Goal: Task Accomplishment & Management: Complete application form

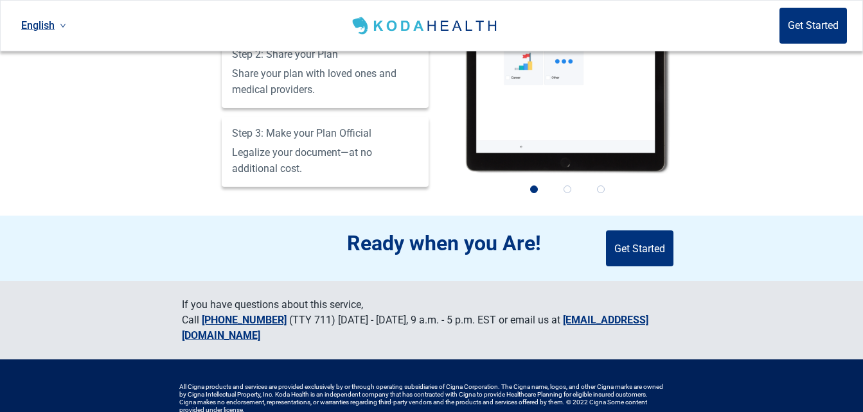
scroll to position [1331, 0]
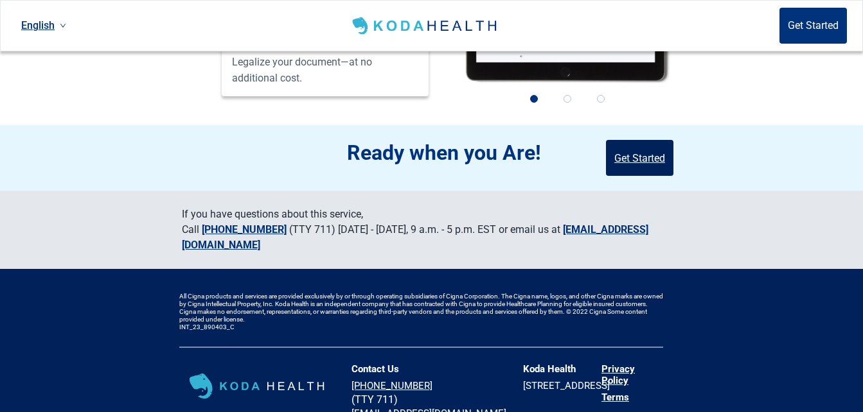
click at [642, 140] on button "Get Started" at bounding box center [639, 158] width 67 height 36
